Goal: Task Accomplishment & Management: Use online tool/utility

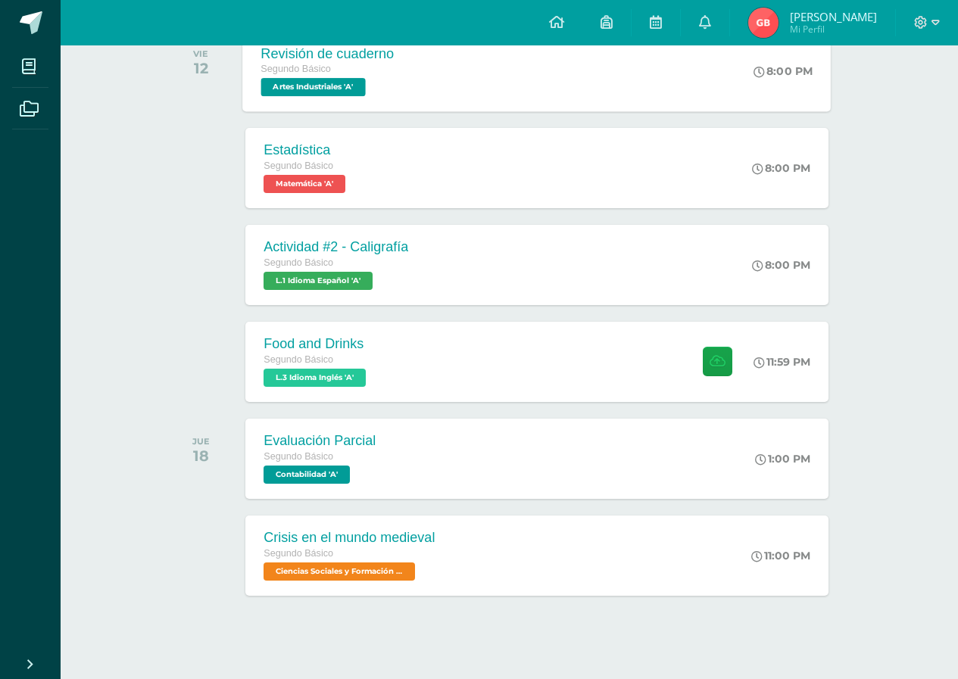
scroll to position [280, 0]
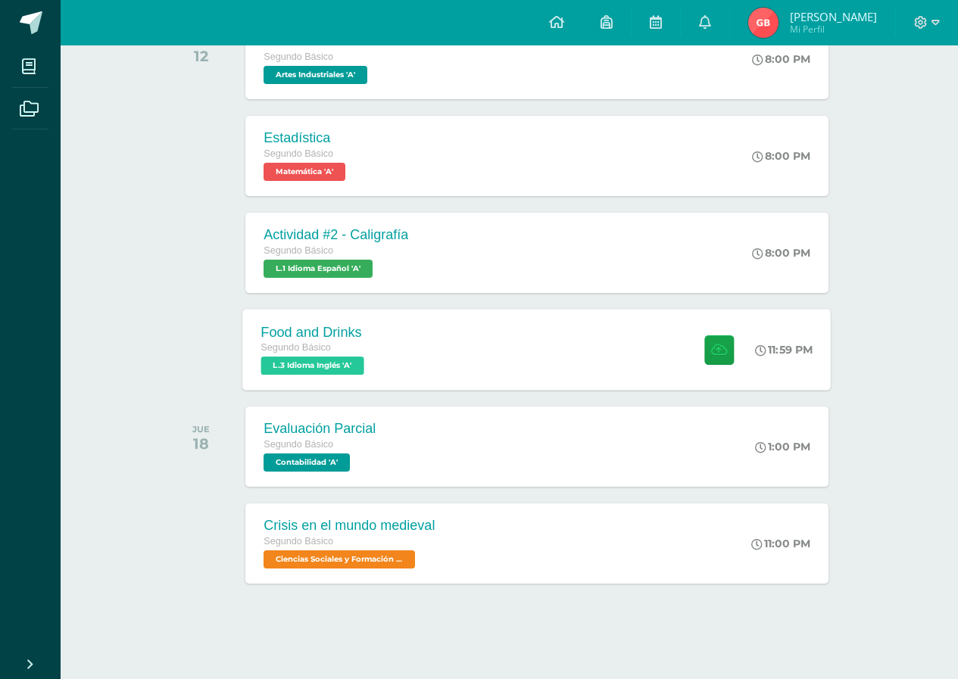
click at [491, 385] on div "Food and Drinks Segundo Básico L.3 Idioma Inglés 'A' 11:59 PM Food and Drinks L…" at bounding box center [537, 349] width 588 height 81
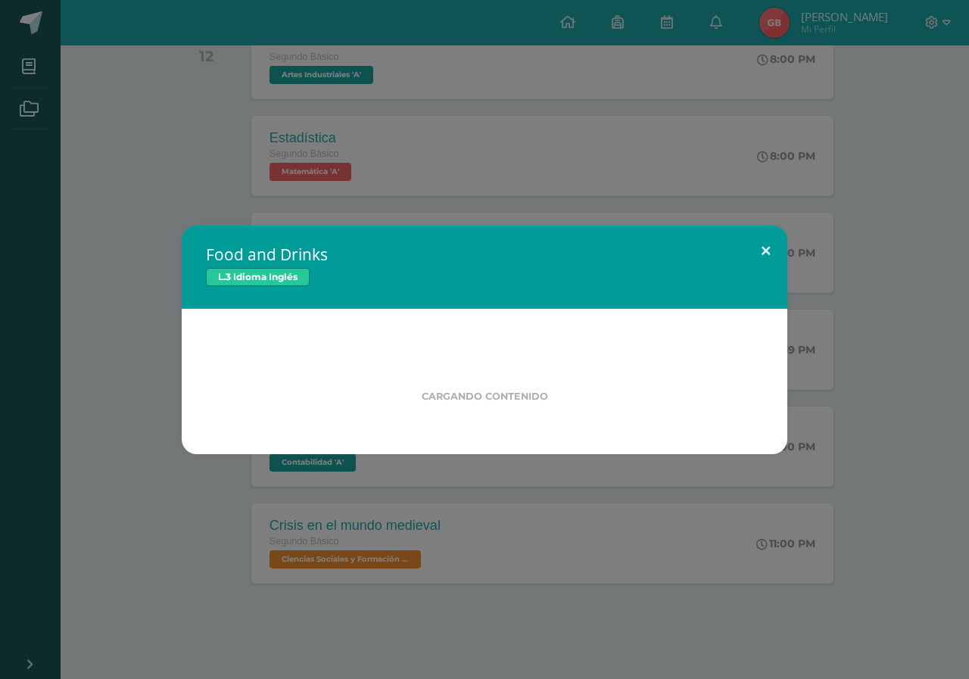
click at [768, 244] on button at bounding box center [765, 251] width 43 height 51
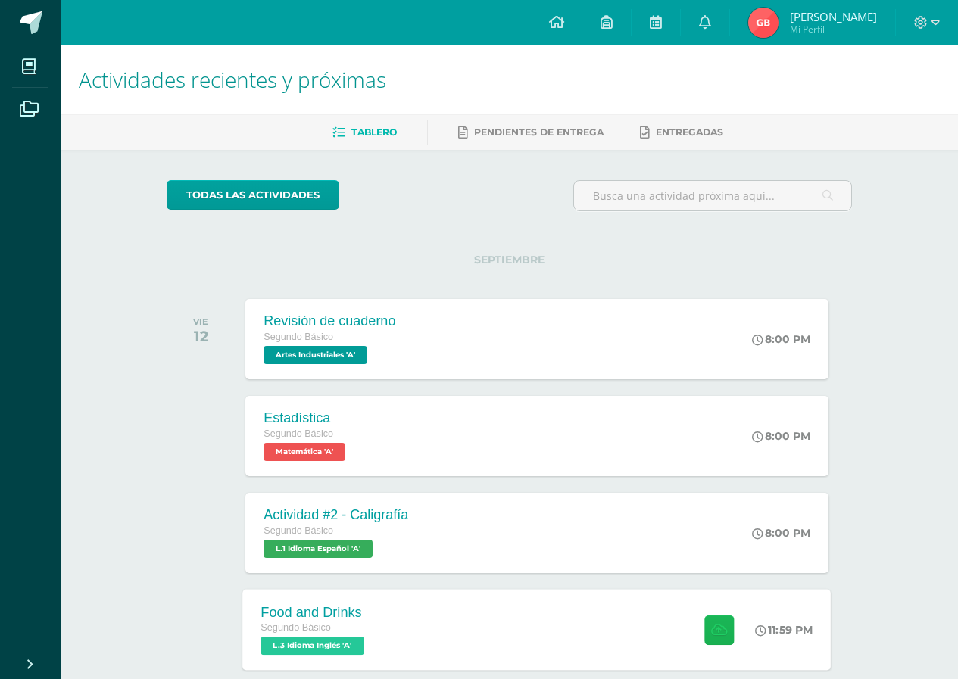
click at [715, 635] on icon at bounding box center [719, 629] width 16 height 13
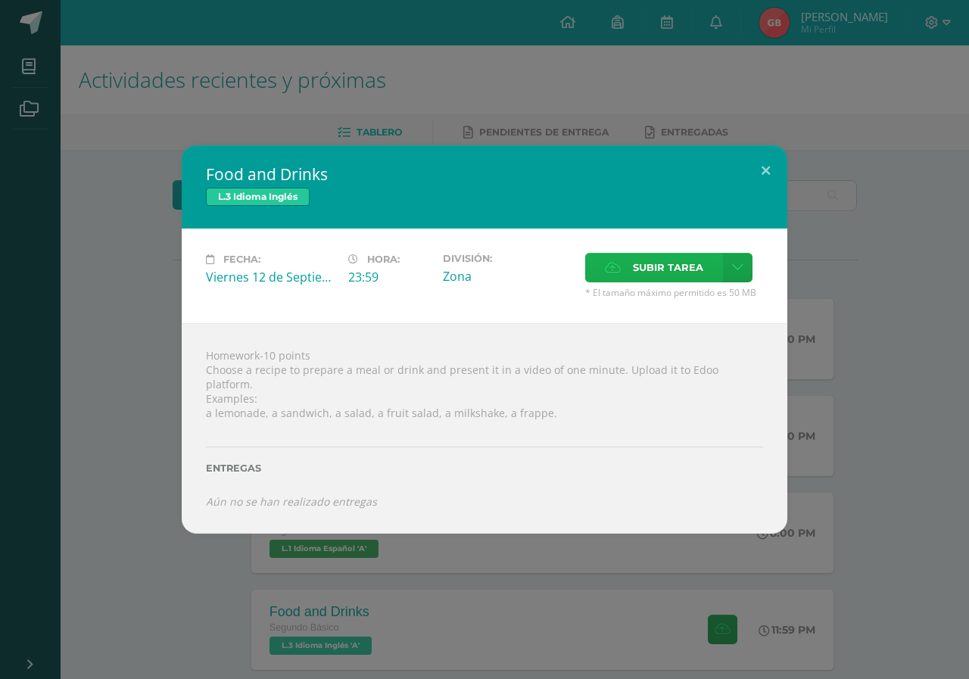
click at [641, 264] on span "Subir tarea" at bounding box center [668, 268] width 70 height 28
click at [0, 0] on input "Subir tarea" at bounding box center [0, 0] width 0 height 0
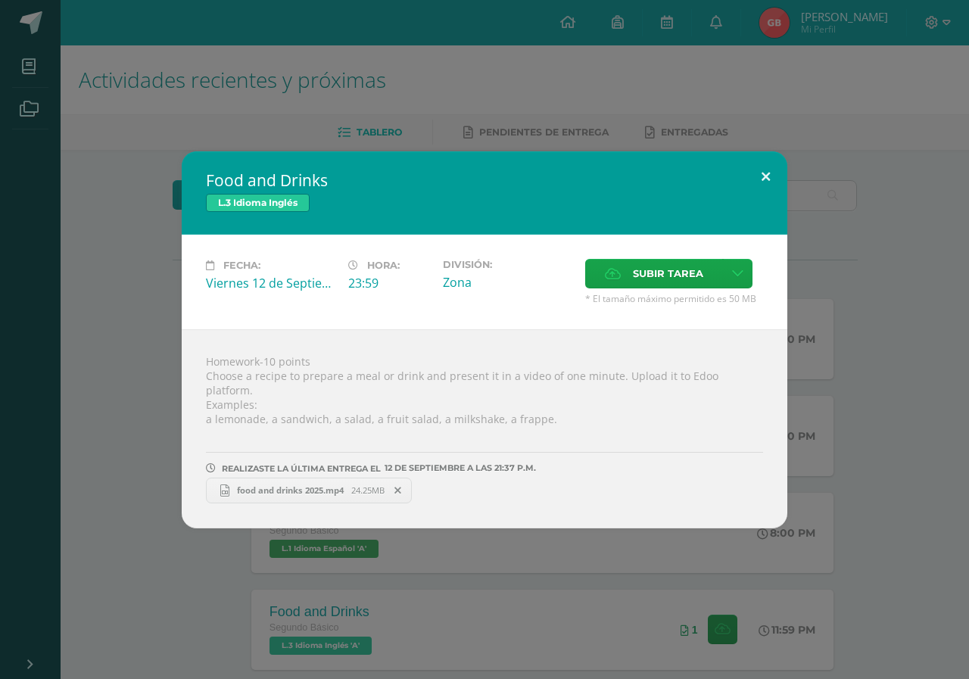
click at [768, 180] on button at bounding box center [765, 176] width 43 height 51
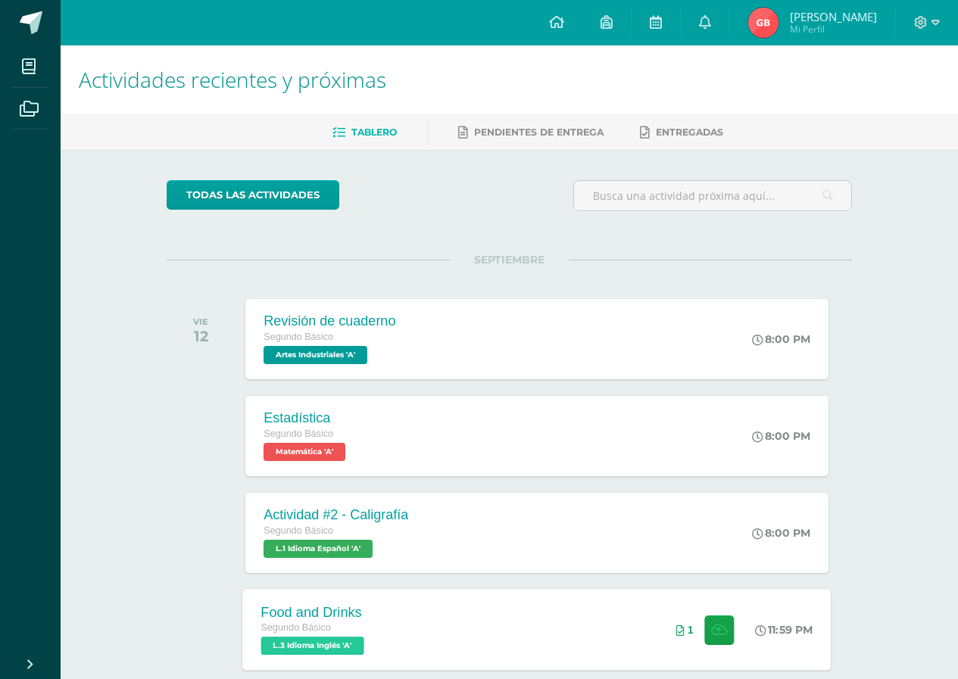
click at [548, 632] on div "Food and Drinks Segundo Básico L.3 Idioma Inglés 'A' 11:59 PM 1 Food and Drinks…" at bounding box center [537, 629] width 588 height 81
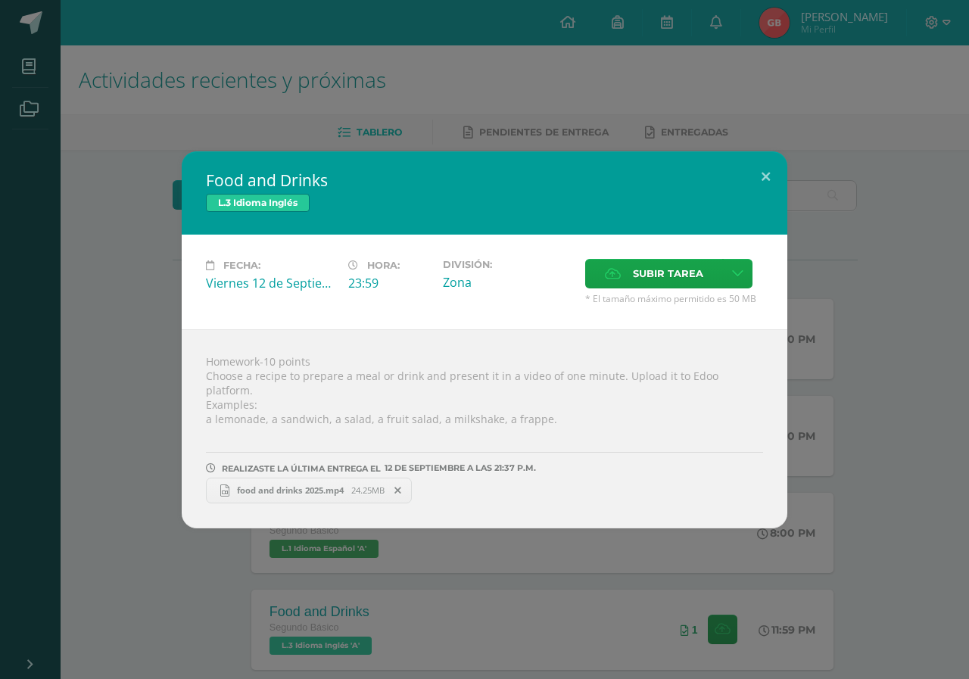
click at [308, 485] on span "food and drinks 2025.mp4" at bounding box center [290, 490] width 122 height 11
click at [763, 176] on button at bounding box center [765, 176] width 43 height 51
